Goal: Task Accomplishment & Management: Complete application form

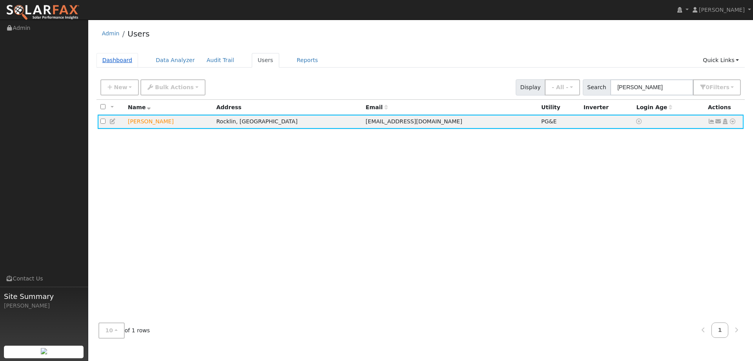
click at [122, 60] on link "Dashboard" at bounding box center [118, 60] width 42 height 15
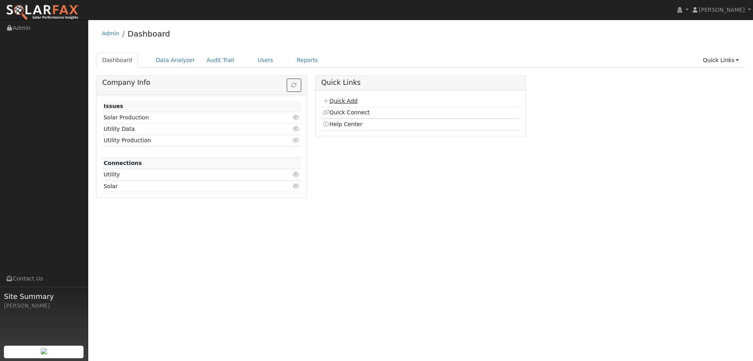
click at [351, 99] on link "Quick Add" at bounding box center [340, 101] width 35 height 6
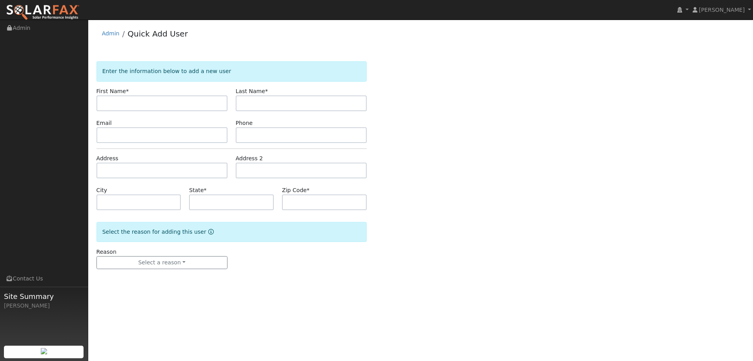
click at [147, 103] on input "text" at bounding box center [162, 103] width 131 height 16
type input "[PERSON_NAME]"
click at [298, 96] on input "text" at bounding box center [301, 103] width 131 height 16
type input "[PERSON_NAME]"
click at [323, 137] on input "text" at bounding box center [301, 135] width 131 height 16
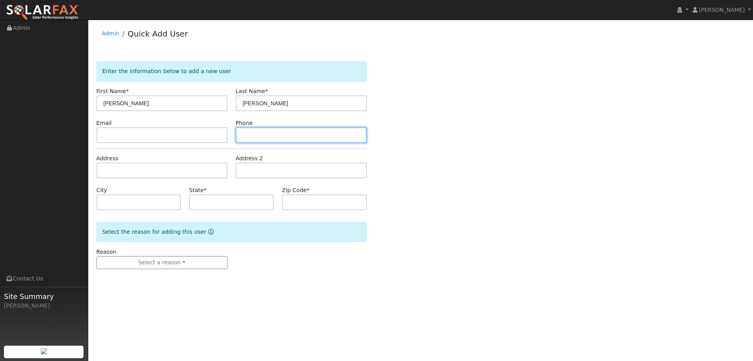
paste input "[PHONE_NUMBER]"
type input "[PHONE_NUMBER]"
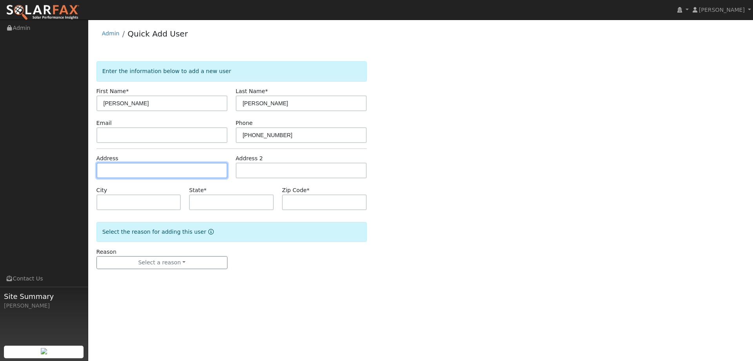
click at [149, 173] on input "text" at bounding box center [162, 170] width 131 height 16
paste input "[STREET_ADDRESS][PERSON_NAME]"
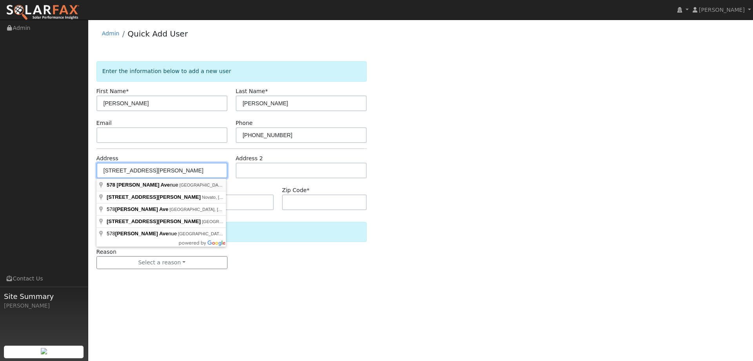
type input "[STREET_ADDRESS][PERSON_NAME]"
type input "[GEOGRAPHIC_DATA]"
type input "CA"
type input "95688"
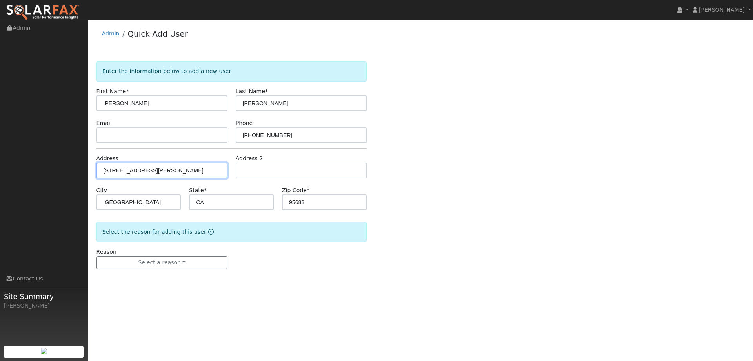
click at [182, 166] on input "578 Eldridge Avenue" at bounding box center [162, 170] width 131 height 16
type input "578 Eldridge Avenue"
click at [157, 175] on input "578 Eldridge Avenue" at bounding box center [162, 170] width 131 height 16
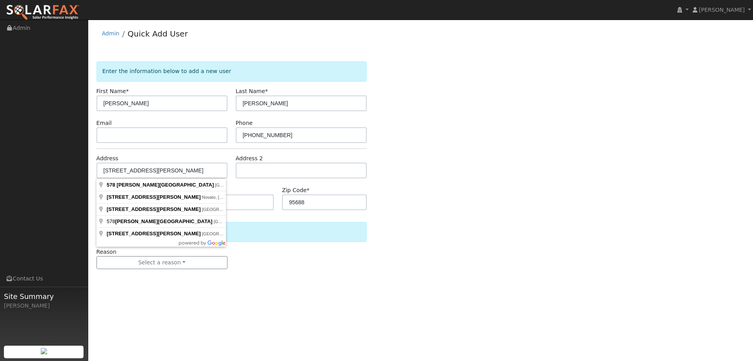
click at [312, 296] on div "User Profile First name Last name Email Email Notifications No Emails No Emails…" at bounding box center [420, 190] width 665 height 341
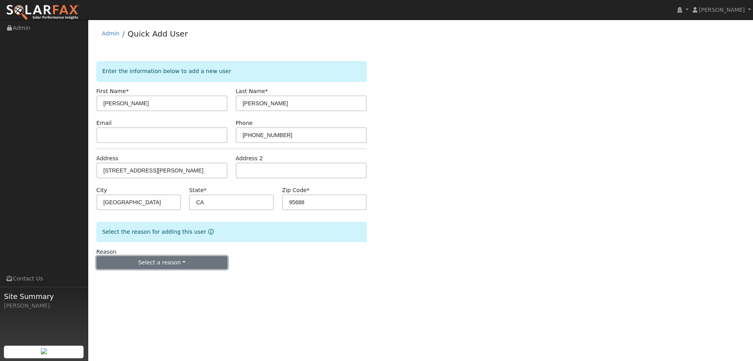
click at [186, 268] on button "Select a reason" at bounding box center [162, 262] width 131 height 13
click at [133, 275] on link "New lead" at bounding box center [140, 278] width 87 height 11
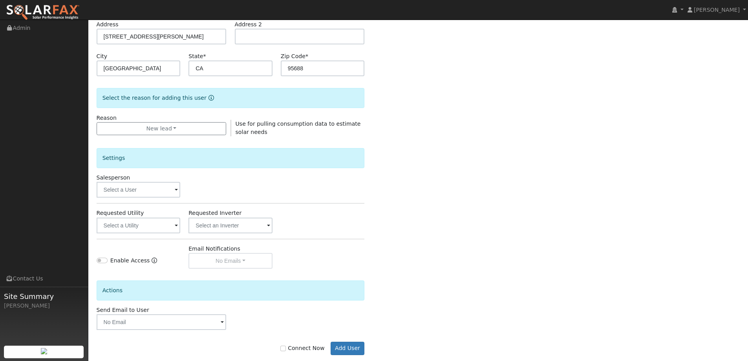
scroll to position [148, 0]
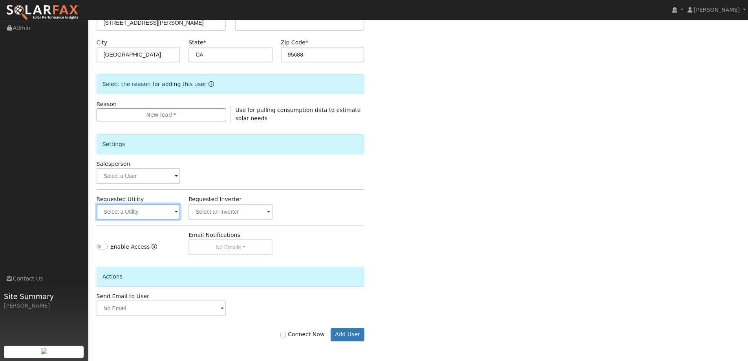
click at [140, 210] on input "text" at bounding box center [139, 212] width 84 height 16
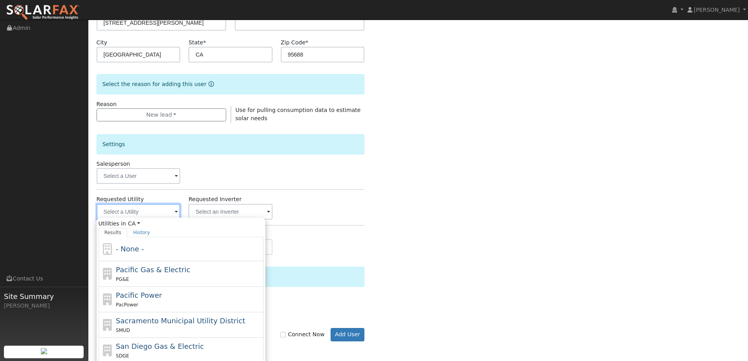
click at [147, 212] on input "text" at bounding box center [139, 212] width 84 height 16
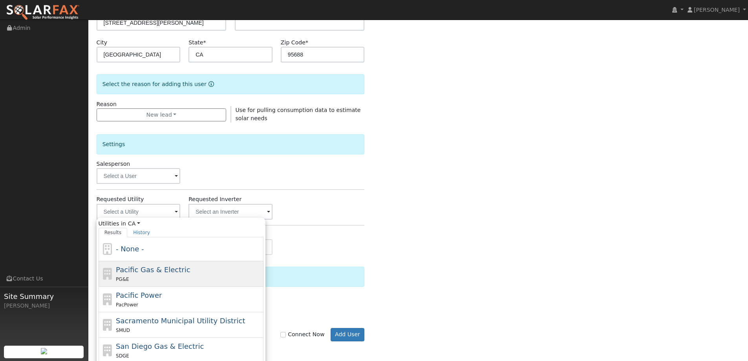
click at [160, 277] on div "PG&E" at bounding box center [189, 279] width 146 height 8
type input "Pacific Gas & Electric"
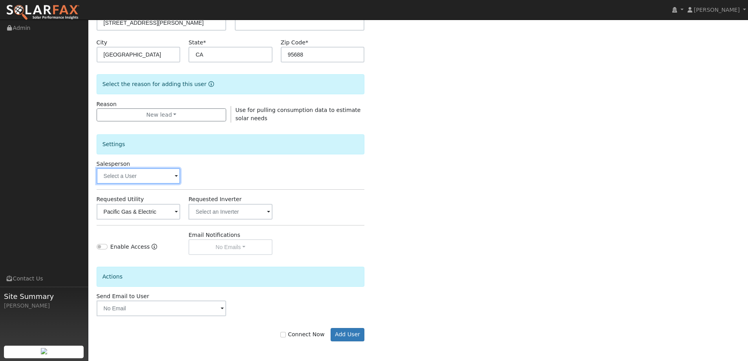
click at [131, 174] on input "text" at bounding box center [139, 176] width 84 height 16
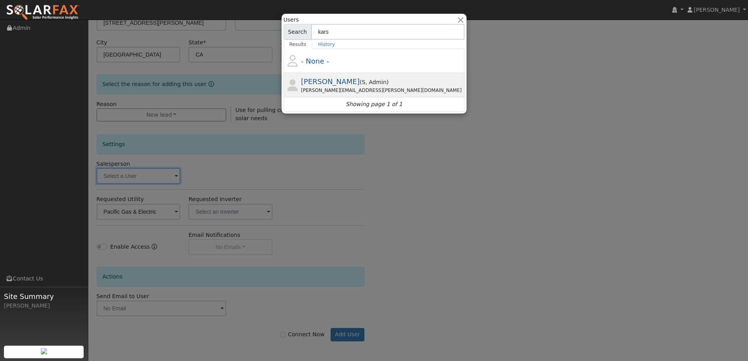
type input "kars"
click at [373, 84] on div "Paul Karst ( S , Admin ) Paul.karst@ambrosesolar.com" at bounding box center [382, 85] width 162 height 18
type input "Paul Karst"
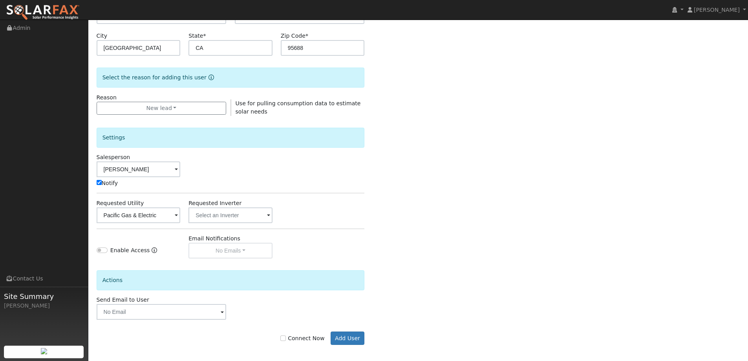
scroll to position [158, 0]
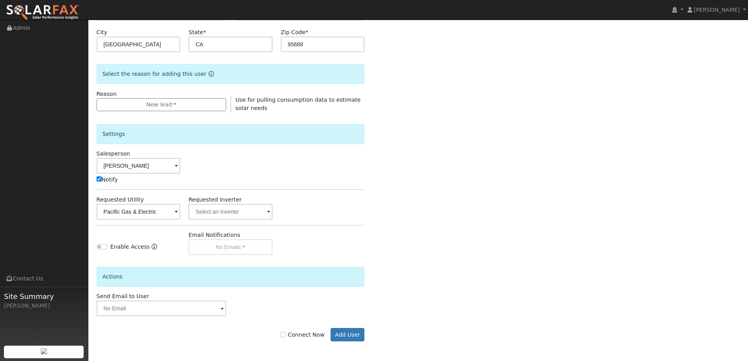
click at [303, 335] on label "Connect Now" at bounding box center [302, 334] width 44 height 8
click at [286, 335] on input "Connect Now" at bounding box center [282, 334] width 5 height 5
checkbox input "true"
click at [346, 335] on button "Add User" at bounding box center [347, 334] width 34 height 13
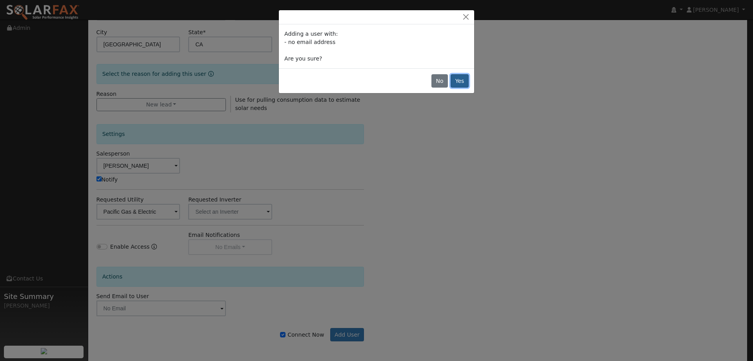
click at [461, 80] on button "Yes" at bounding box center [460, 80] width 18 height 13
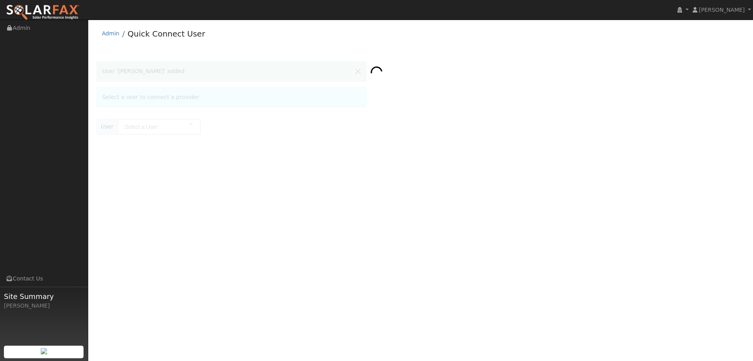
type input "[PERSON_NAME]"
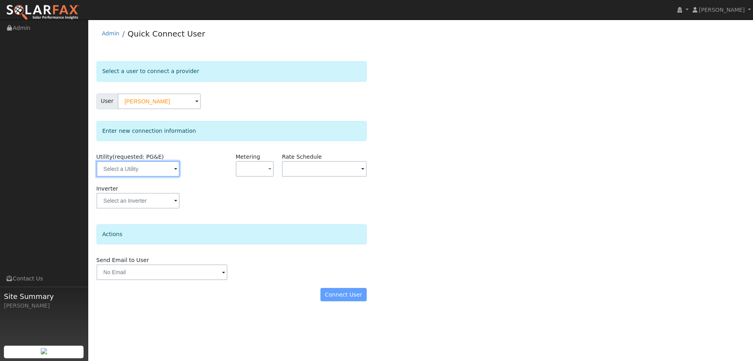
click at [113, 164] on input "text" at bounding box center [138, 169] width 83 height 16
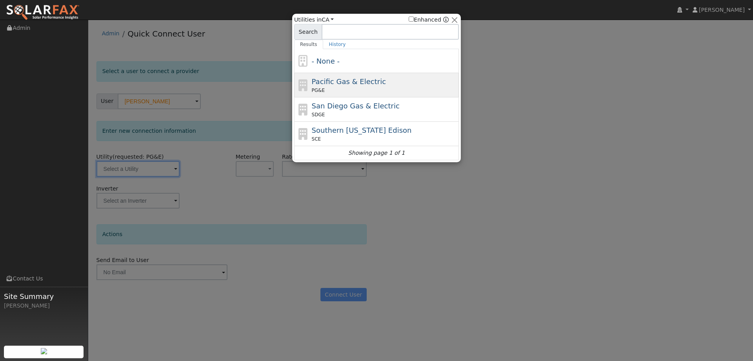
click at [351, 82] on span "Pacific Gas & Electric" at bounding box center [349, 81] width 74 height 8
type input "PG&E"
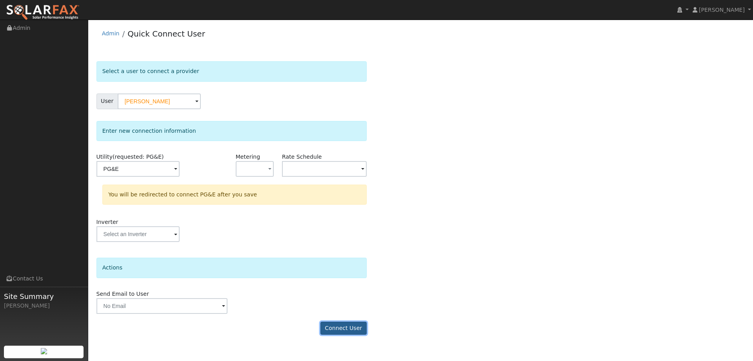
click at [348, 323] on button "Connect User" at bounding box center [344, 327] width 46 height 13
